Goal: Navigation & Orientation: Understand site structure

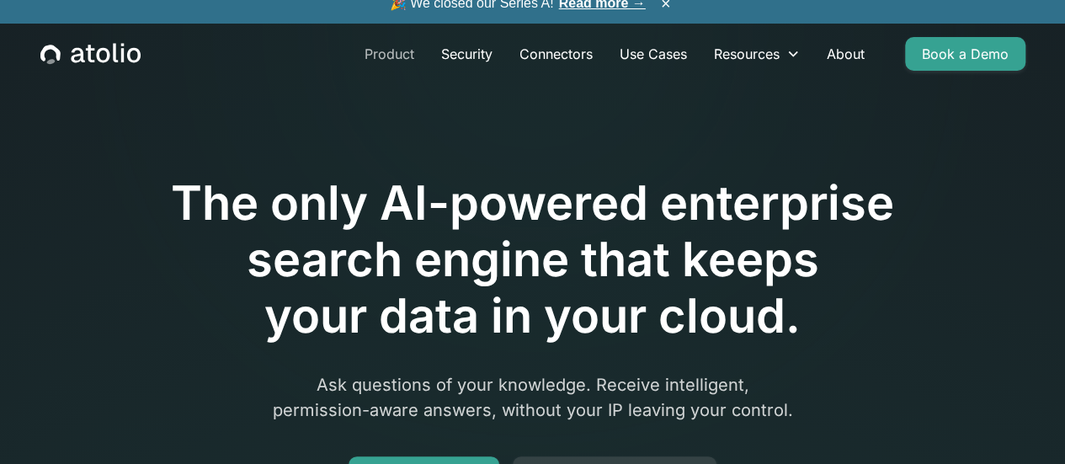
click at [384, 66] on link "Product" at bounding box center [389, 54] width 77 height 34
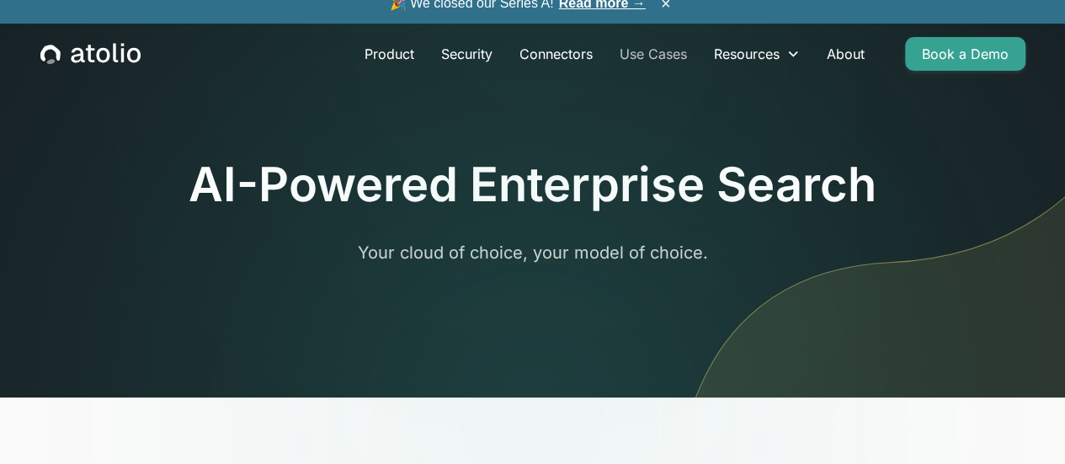
click at [675, 71] on link "Use Cases" at bounding box center [653, 54] width 94 height 34
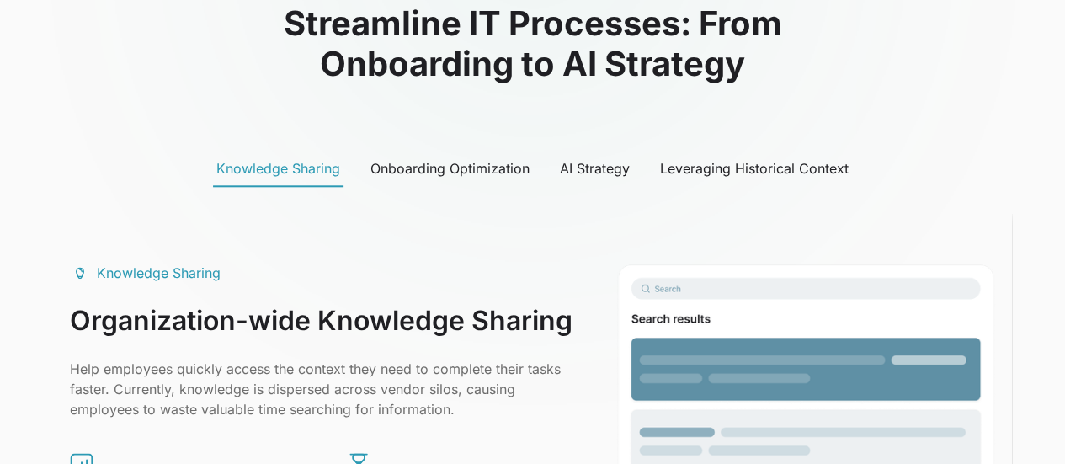
scroll to position [897, 0]
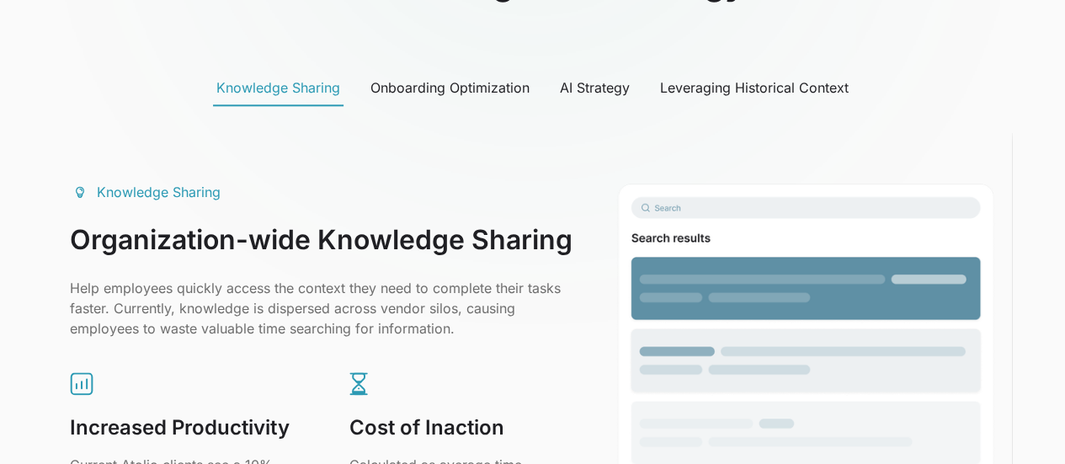
click at [611, 97] on div "AI Strategy" at bounding box center [595, 87] width 70 height 20
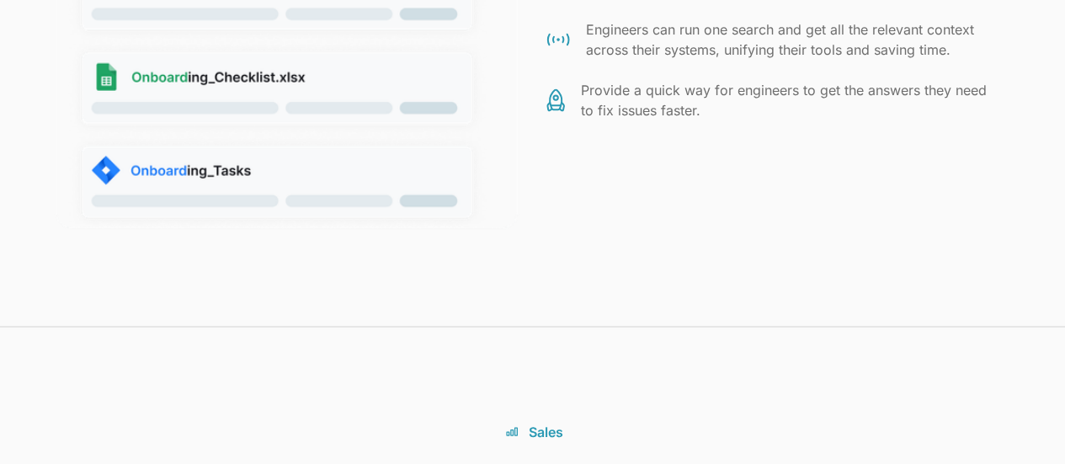
scroll to position [1303, 0]
